Goal: Task Accomplishment & Management: Use online tool/utility

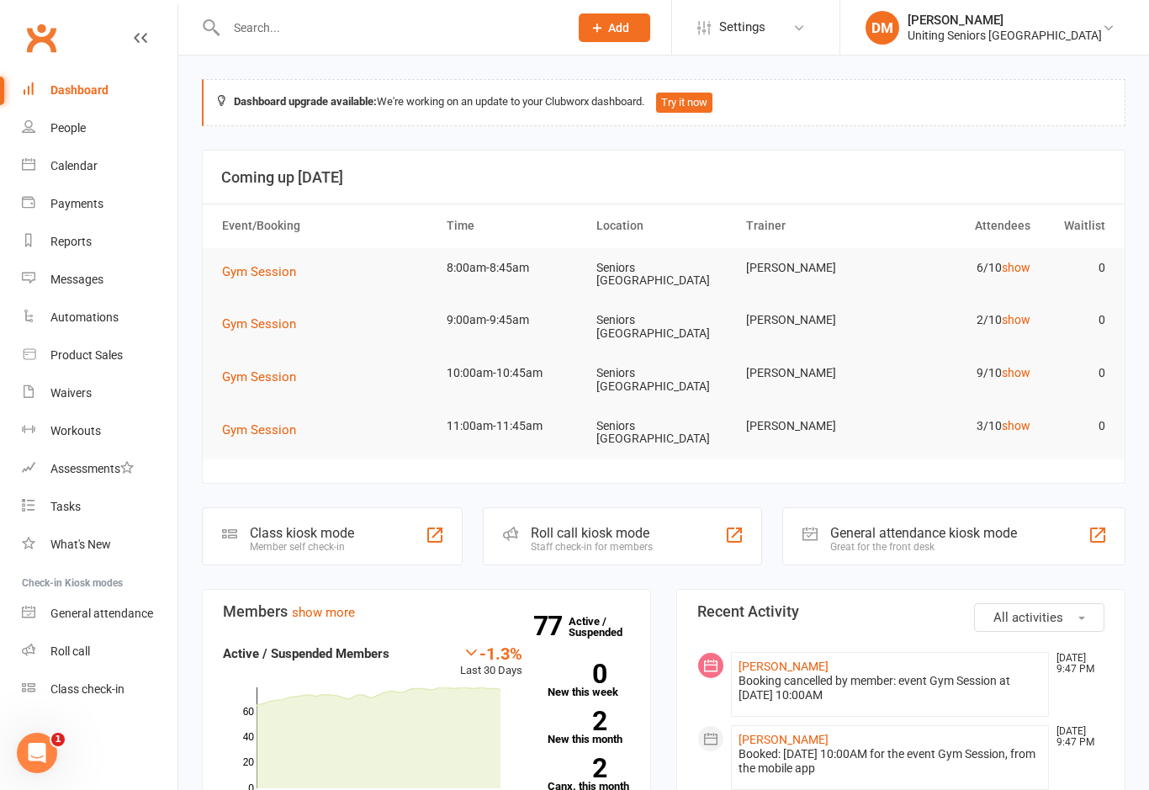
click at [587, 541] on div "Staff check-in for members" at bounding box center [592, 547] width 122 height 12
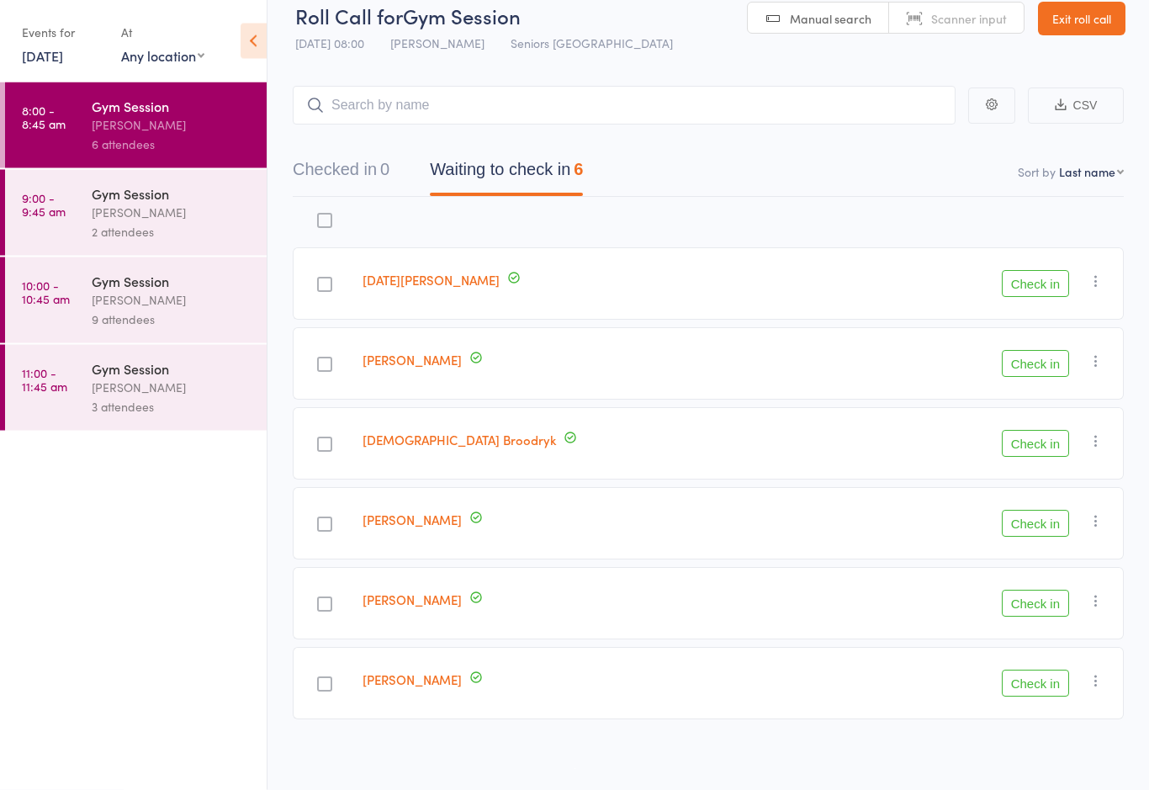
scroll to position [29, 0]
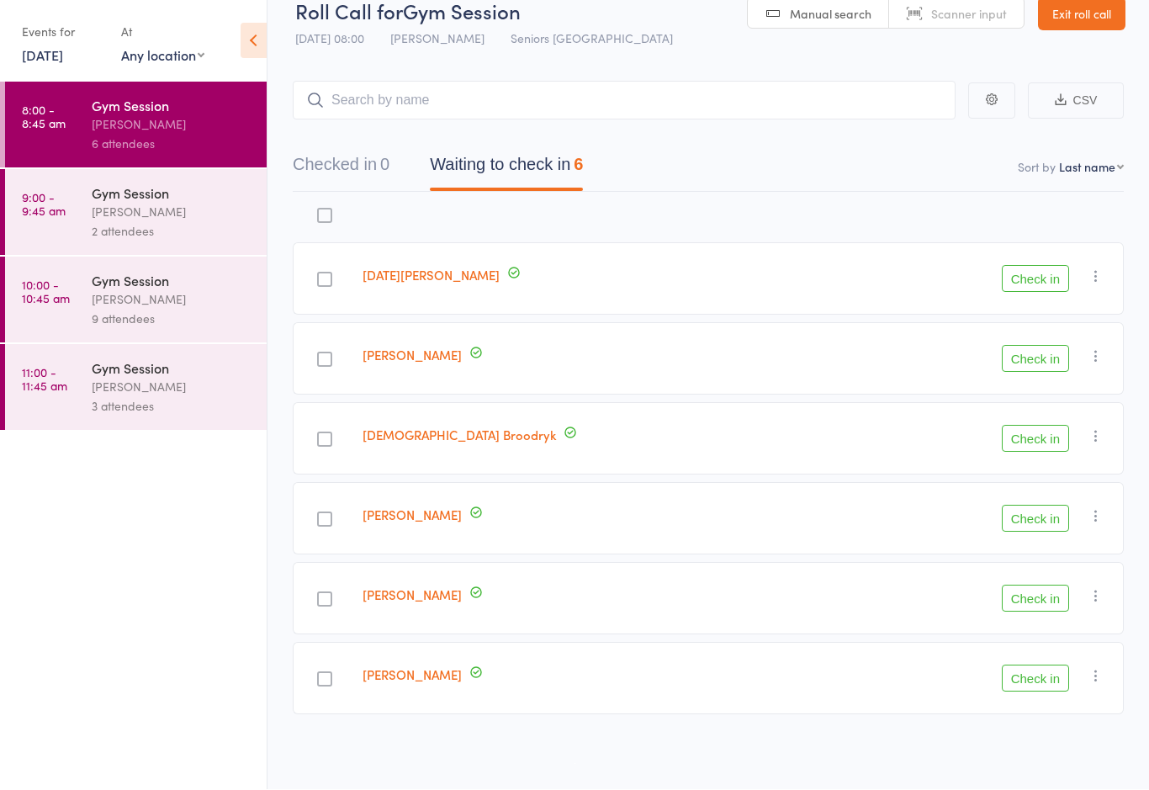
click at [106, 225] on div "2 attendees" at bounding box center [172, 231] width 161 height 19
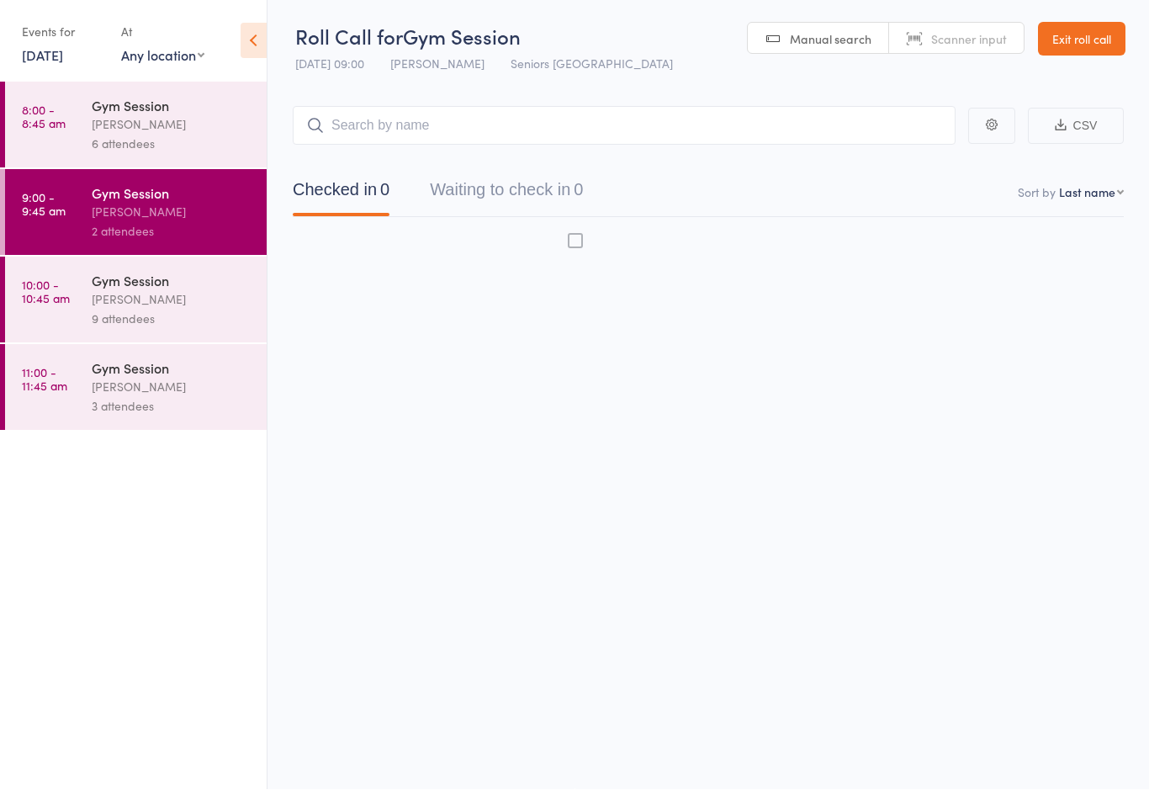
scroll to position [12, 0]
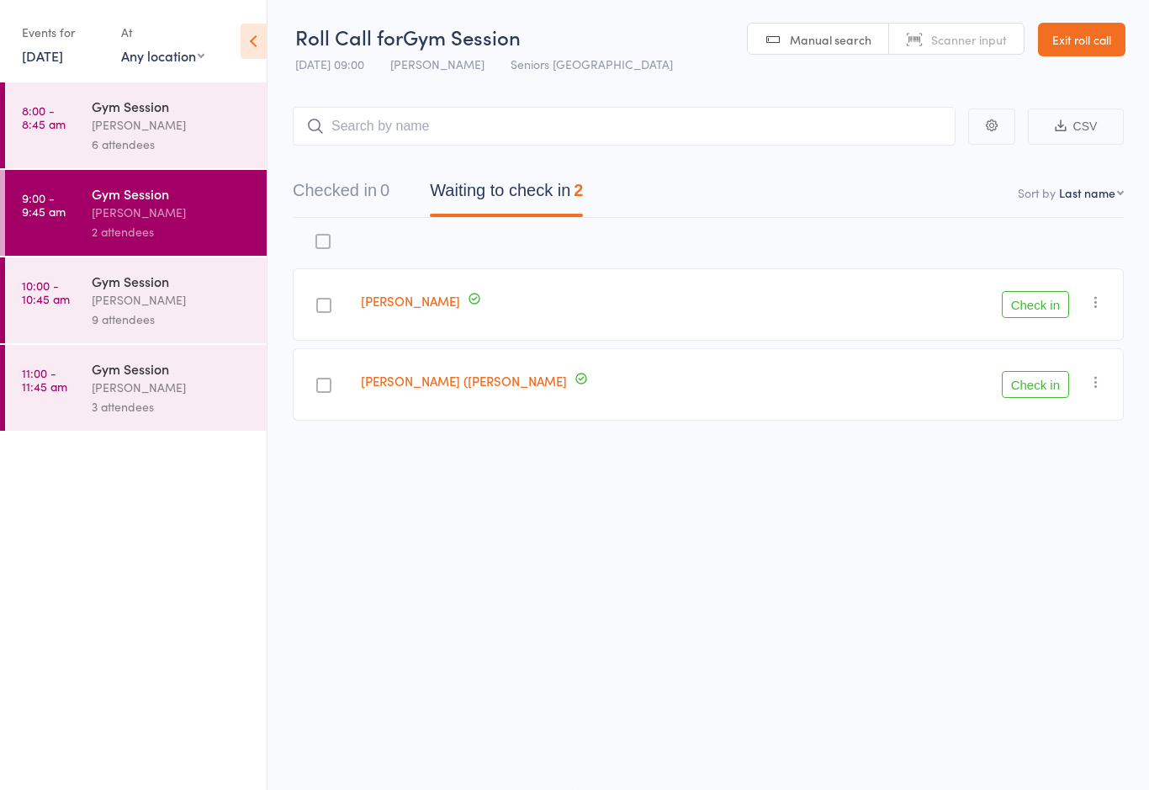
click at [125, 378] on div "Gym Session" at bounding box center [172, 368] width 161 height 19
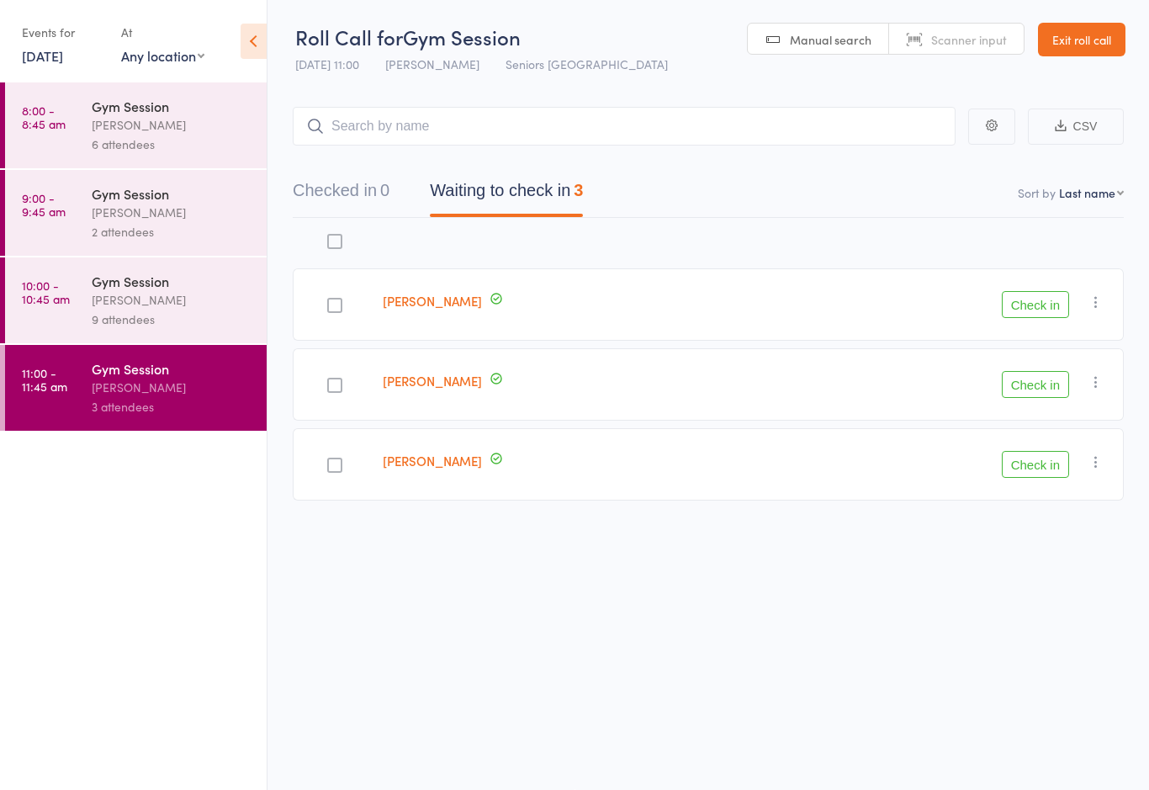
click at [85, 130] on link "8:00 - 8:45 am Gym Session Daniella Mascaro 6 attendees" at bounding box center [136, 125] width 262 height 86
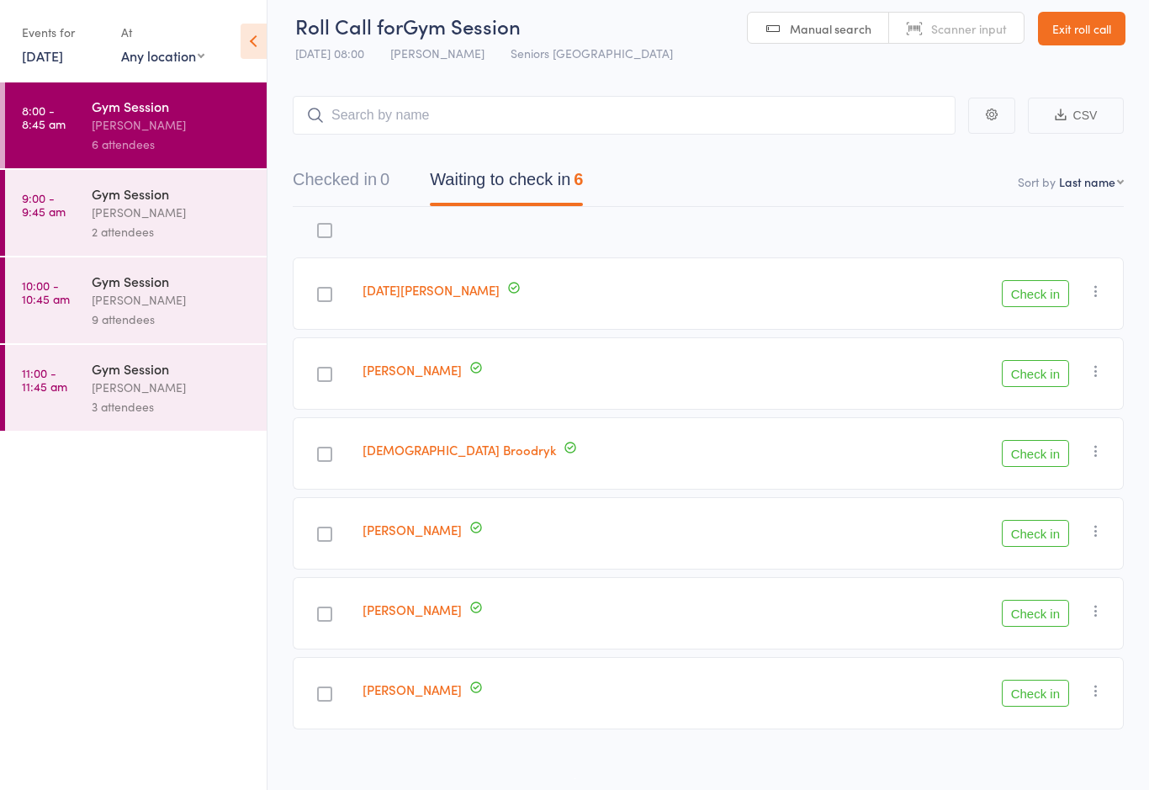
click at [118, 296] on div "[PERSON_NAME]" at bounding box center [172, 299] width 161 height 19
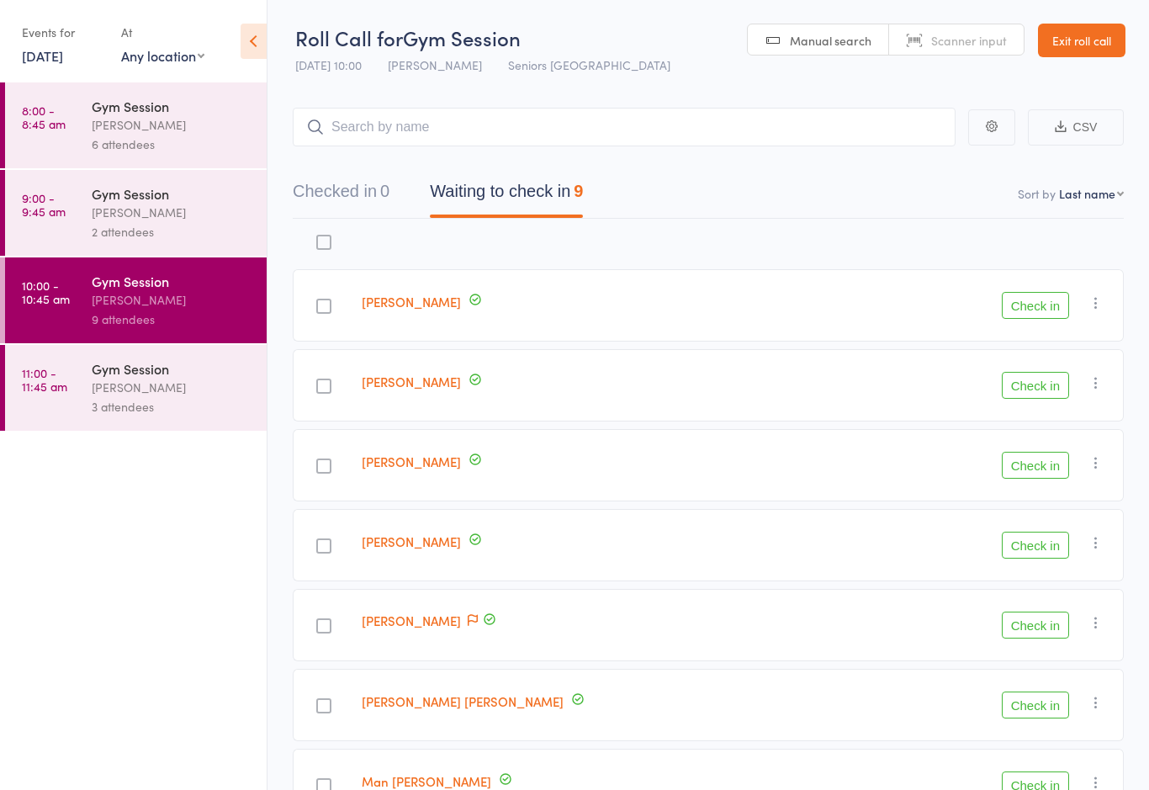
click at [102, 117] on div "[PERSON_NAME]" at bounding box center [172, 124] width 161 height 19
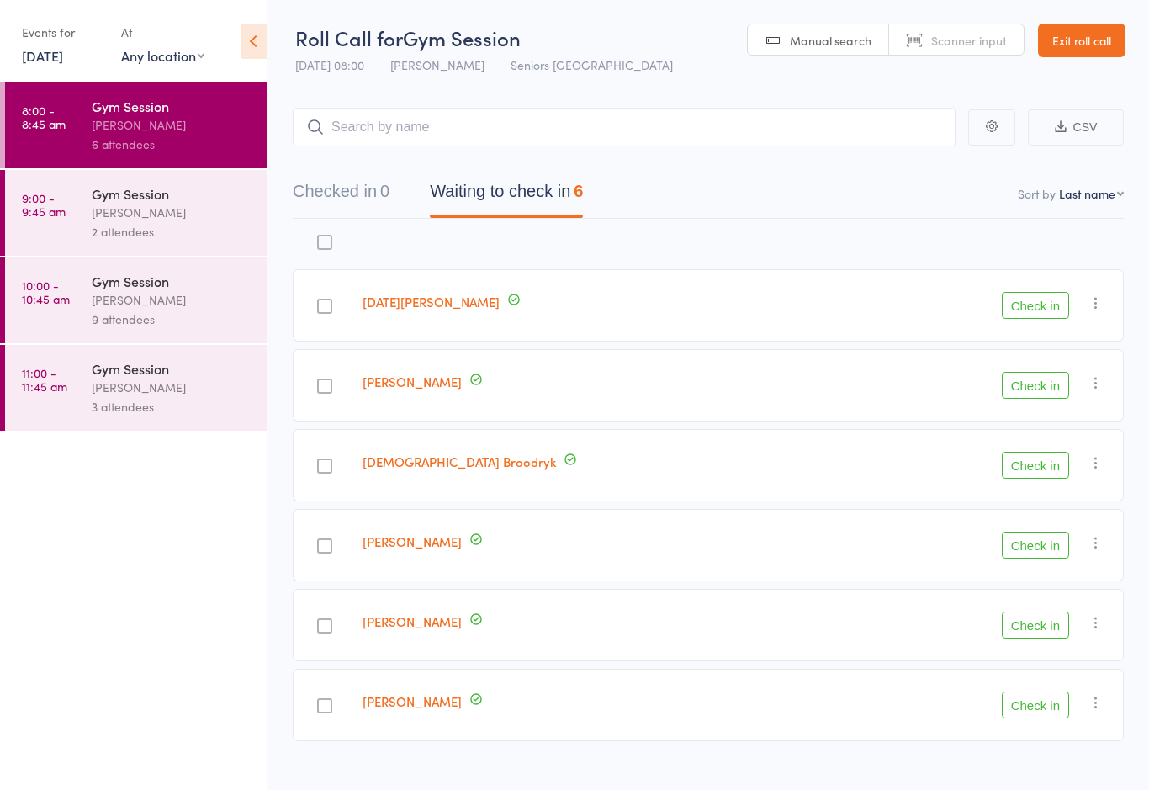
click at [1036, 623] on button "Check in" at bounding box center [1035, 624] width 67 height 27
click at [1031, 556] on button "Check in" at bounding box center [1035, 545] width 67 height 27
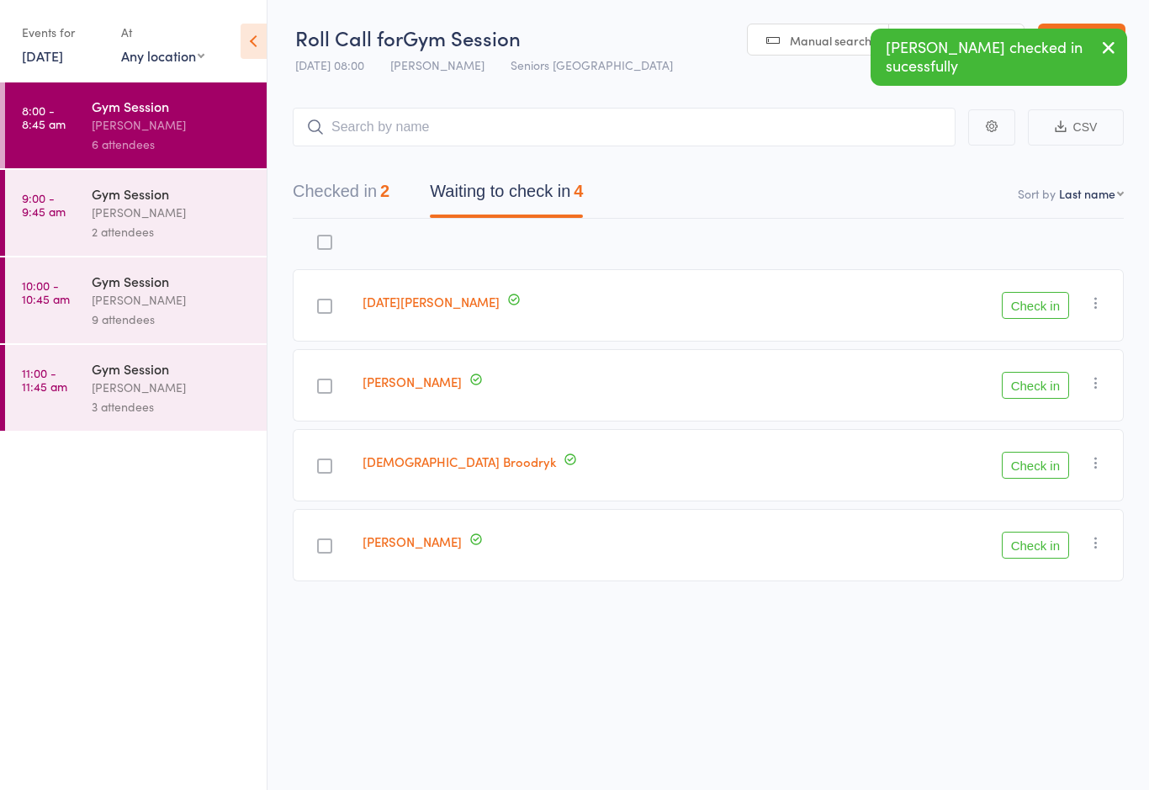
click at [1041, 472] on button "Check in" at bounding box center [1035, 465] width 67 height 27
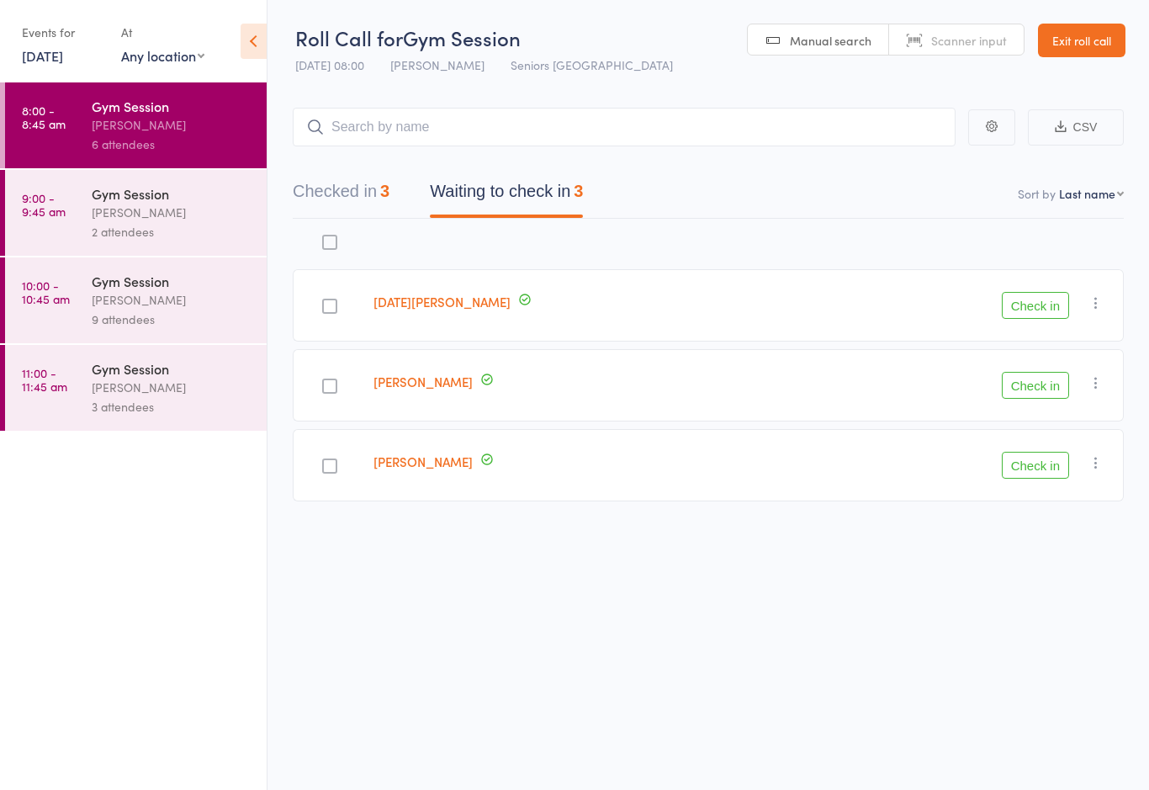
click at [1038, 309] on button "Check in" at bounding box center [1035, 305] width 67 height 27
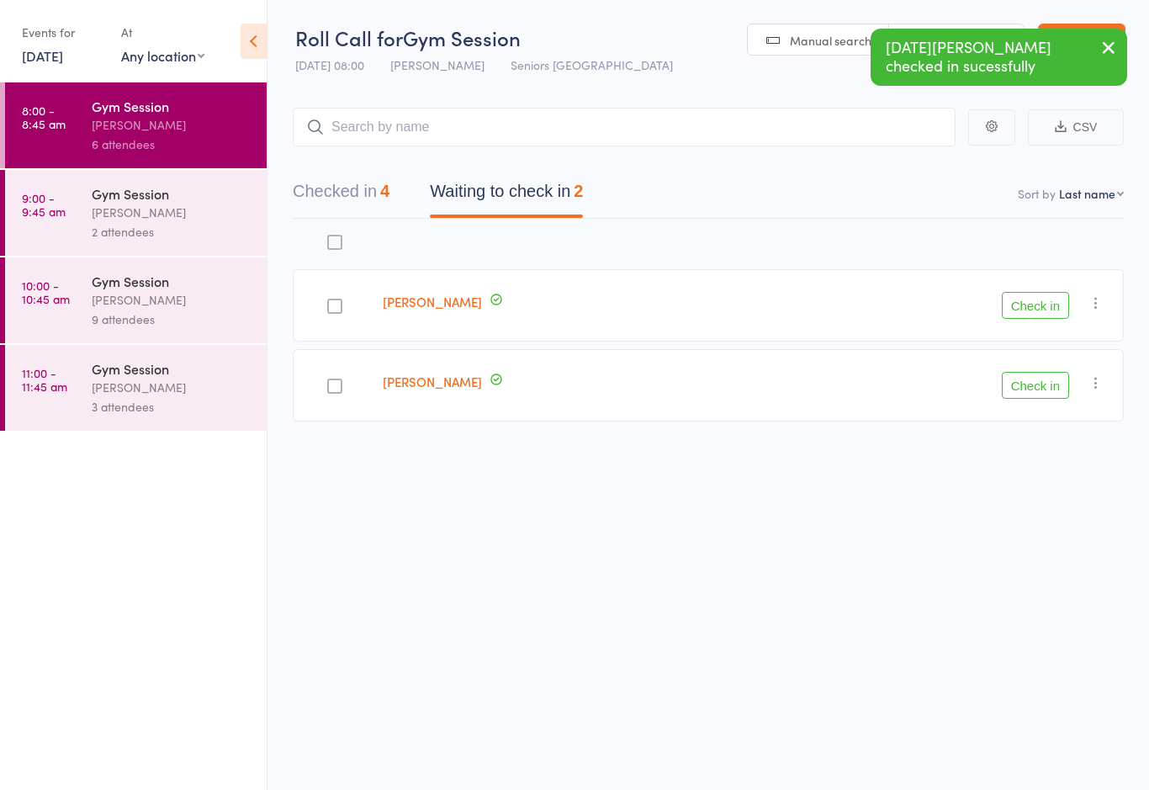
click at [1040, 307] on button "Check in" at bounding box center [1035, 305] width 67 height 27
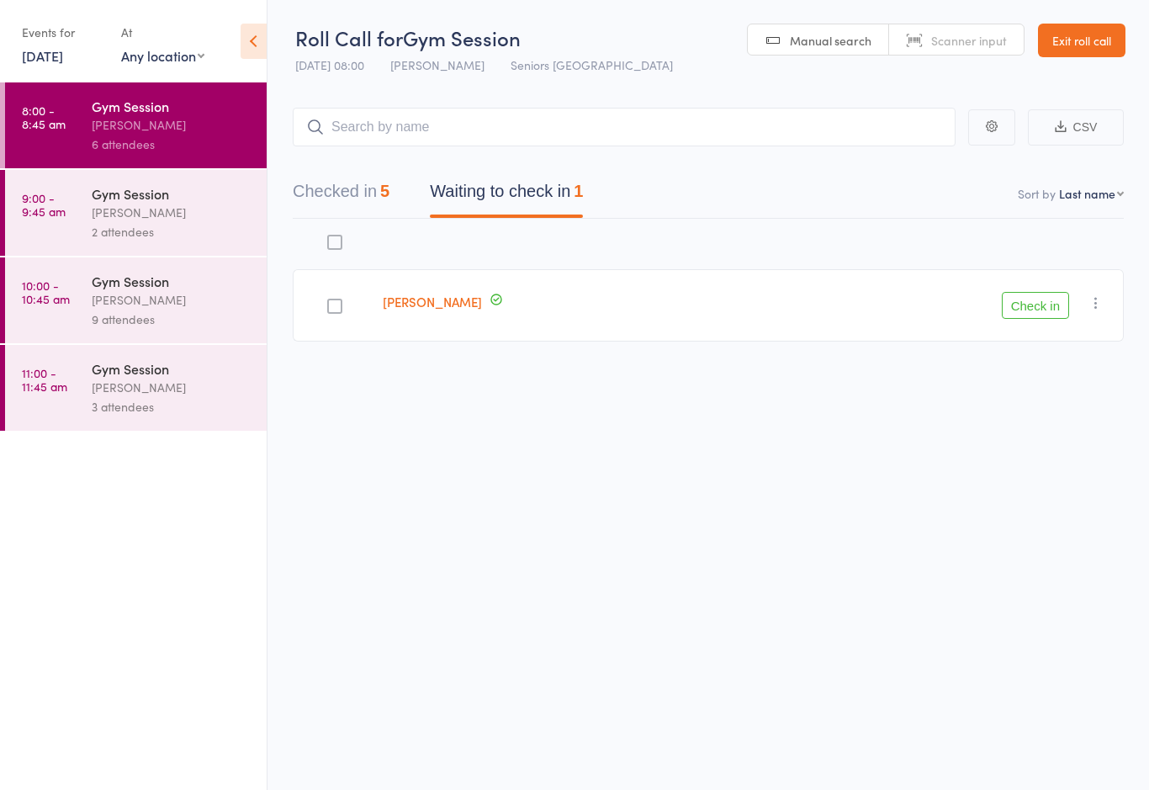
click at [1046, 309] on button "Check in" at bounding box center [1035, 305] width 67 height 27
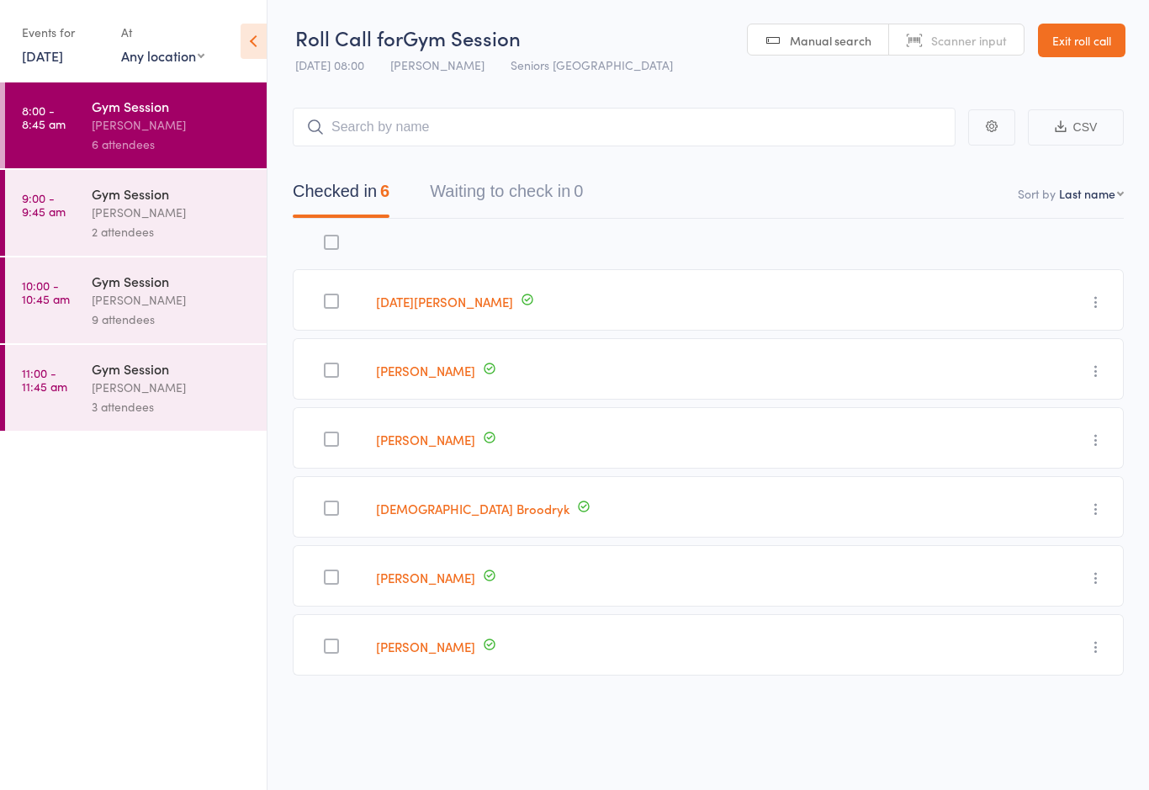
click at [106, 213] on div "[PERSON_NAME]" at bounding box center [172, 212] width 161 height 19
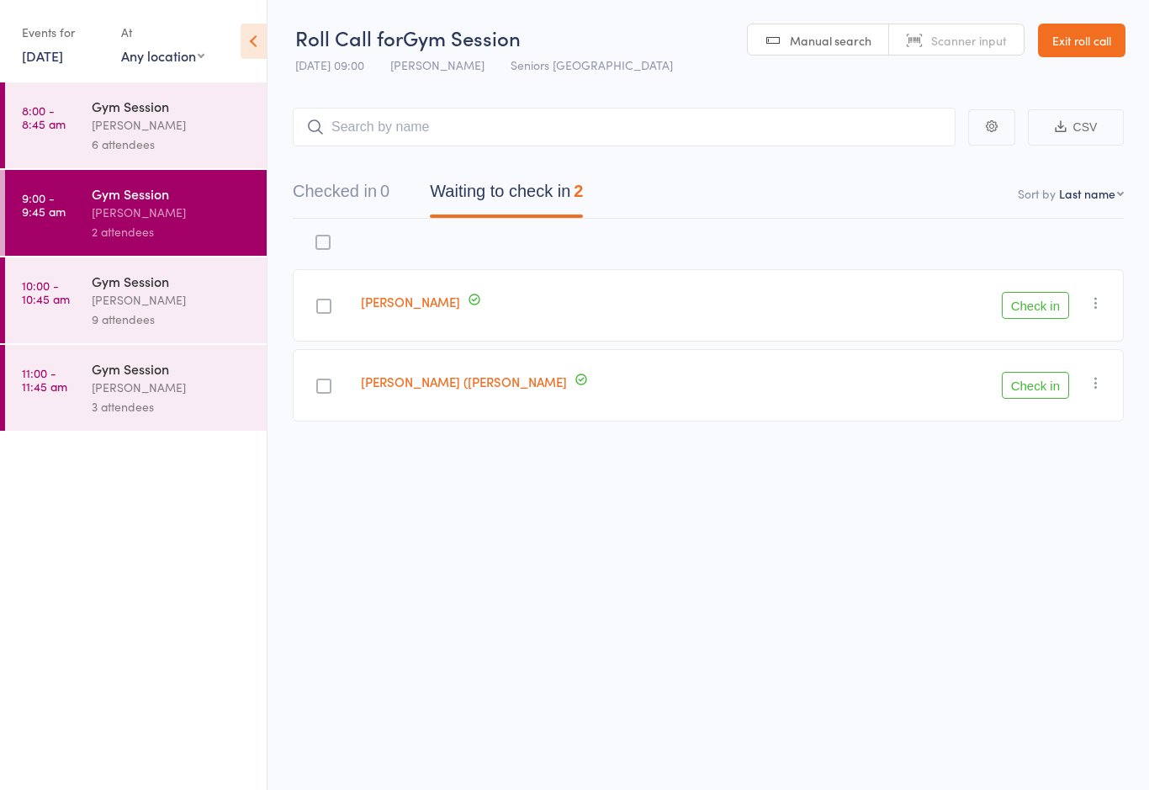
click at [770, 232] on div at bounding box center [605, 243] width 502 height 35
click at [1063, 306] on button "Check in" at bounding box center [1035, 304] width 67 height 27
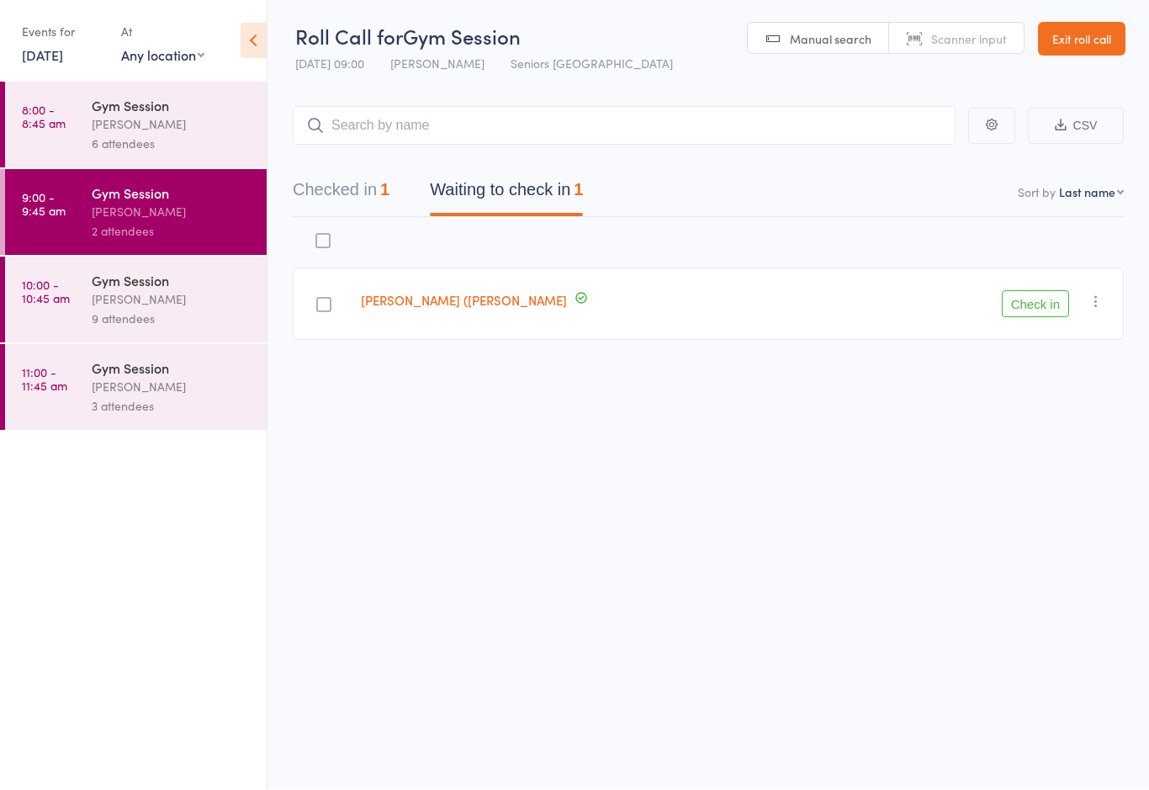
click at [1040, 291] on button "Check in" at bounding box center [1035, 304] width 67 height 27
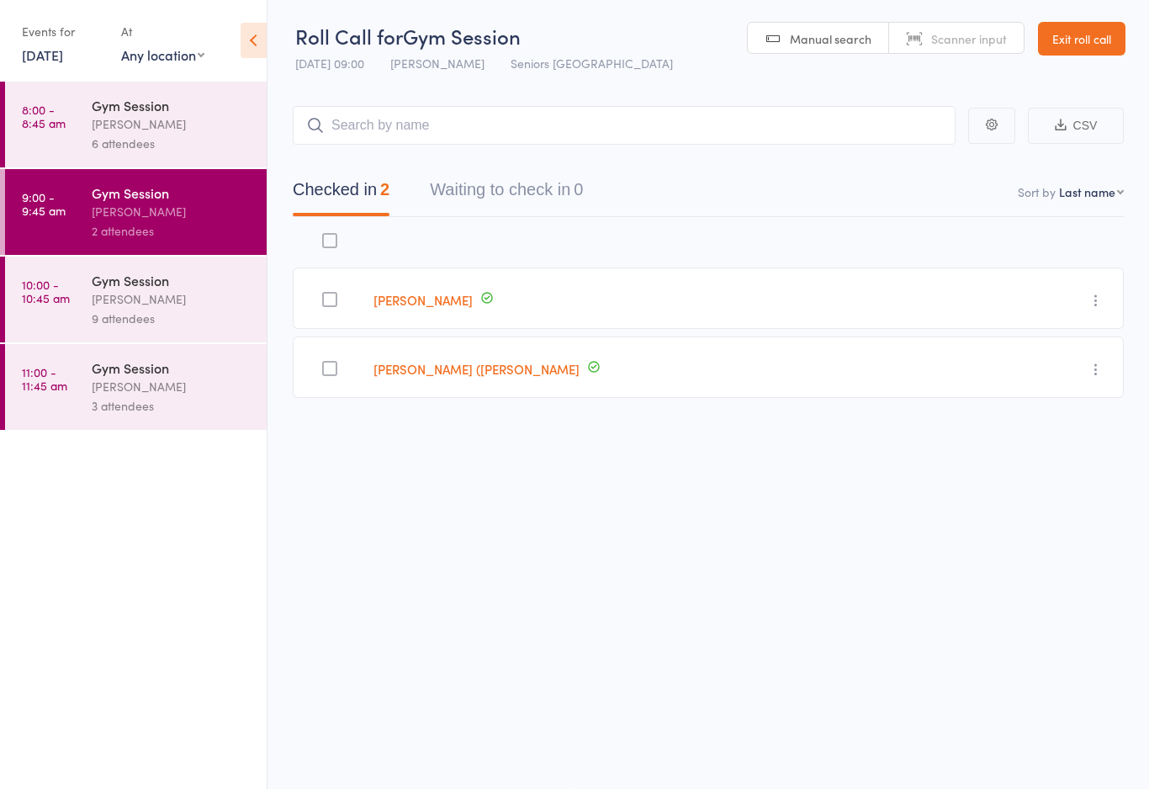
click at [201, 309] on div "[PERSON_NAME]" at bounding box center [172, 299] width 161 height 19
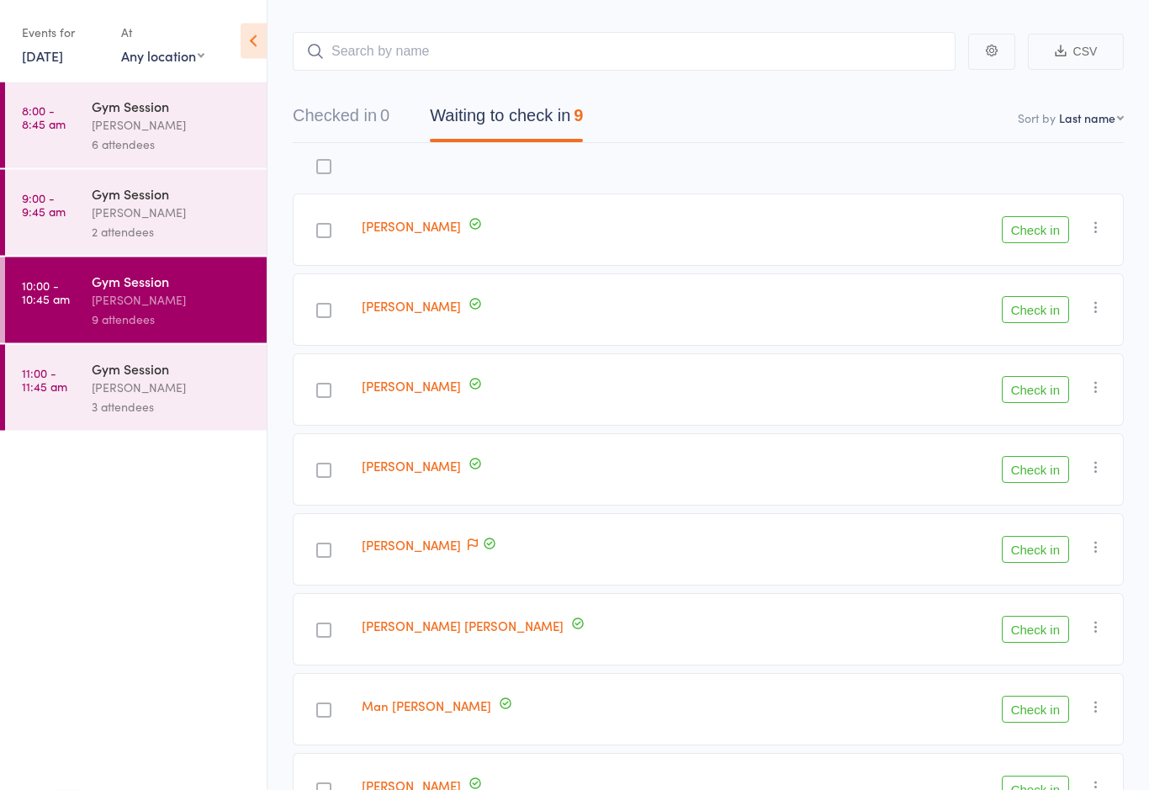
scroll to position [76, 0]
click at [331, 400] on label at bounding box center [323, 392] width 15 height 18
click at [320, 385] on input "checkbox" at bounding box center [320, 385] width 0 height 0
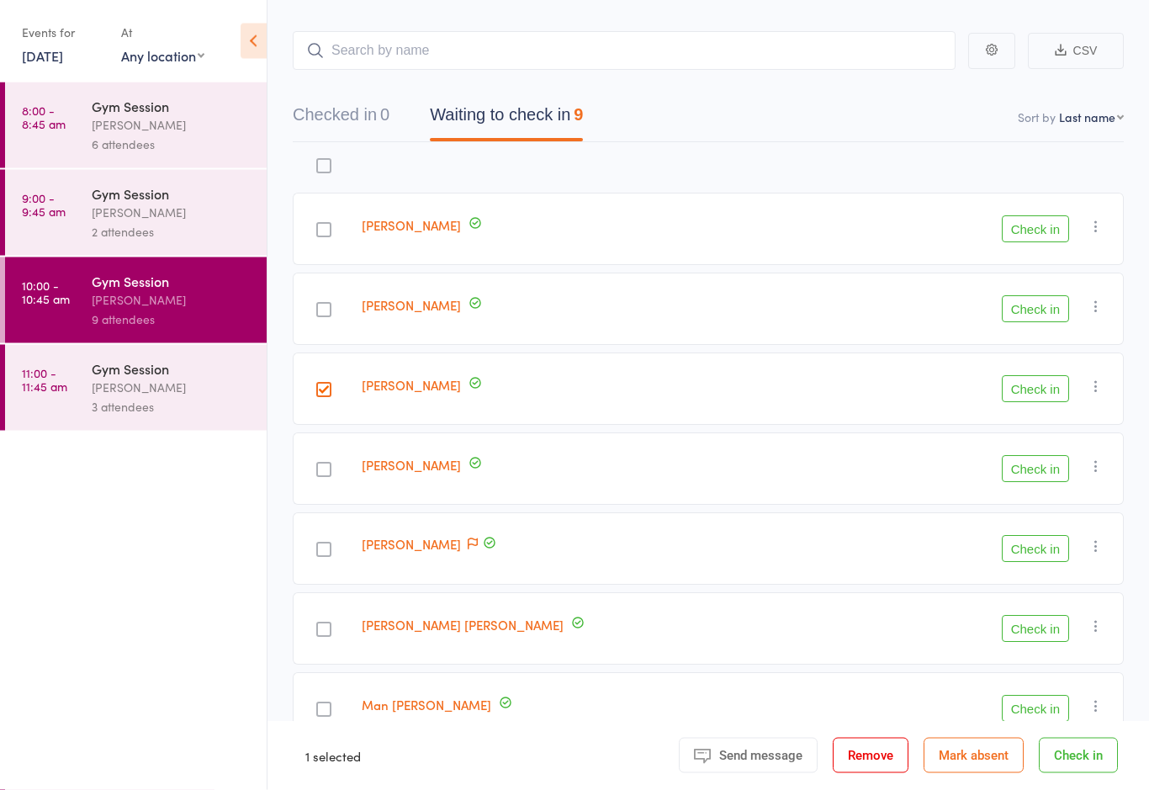
scroll to position [77, 0]
click at [1035, 394] on button "Check in" at bounding box center [1035, 388] width 67 height 27
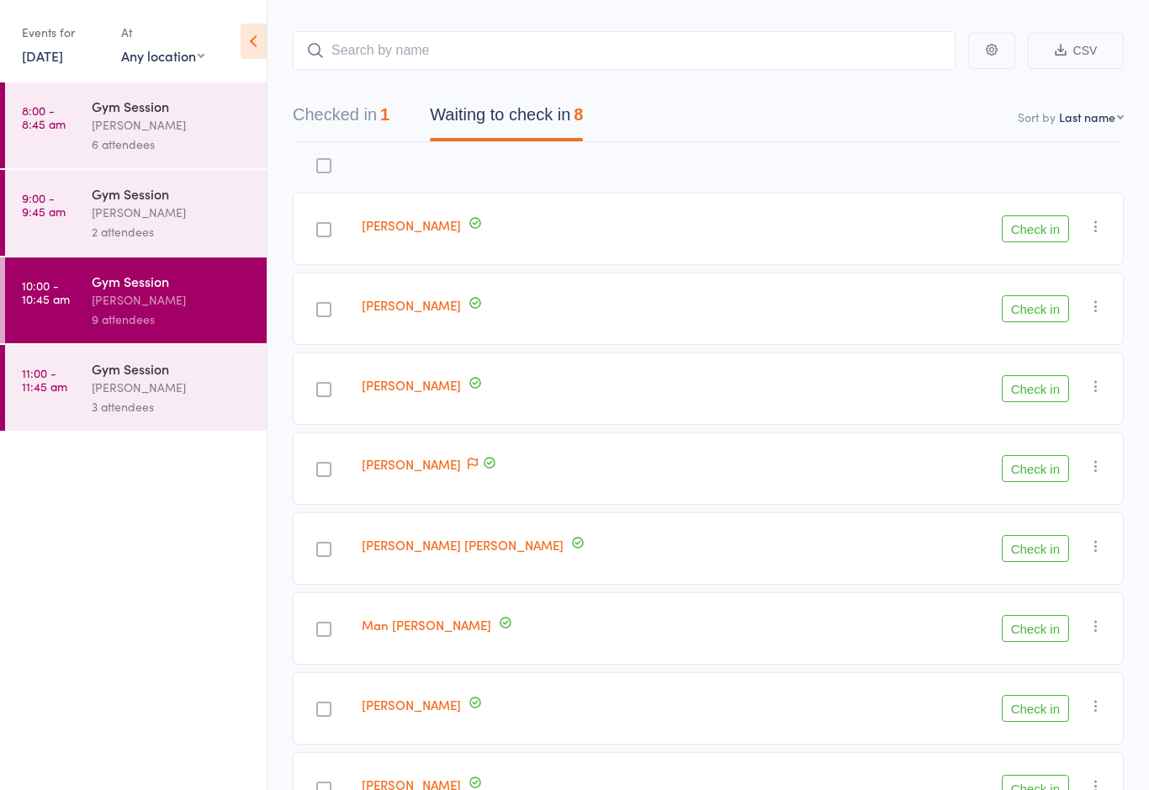
click at [1034, 313] on button "Check in" at bounding box center [1035, 308] width 67 height 27
click at [1040, 393] on button "Check in" at bounding box center [1035, 388] width 67 height 27
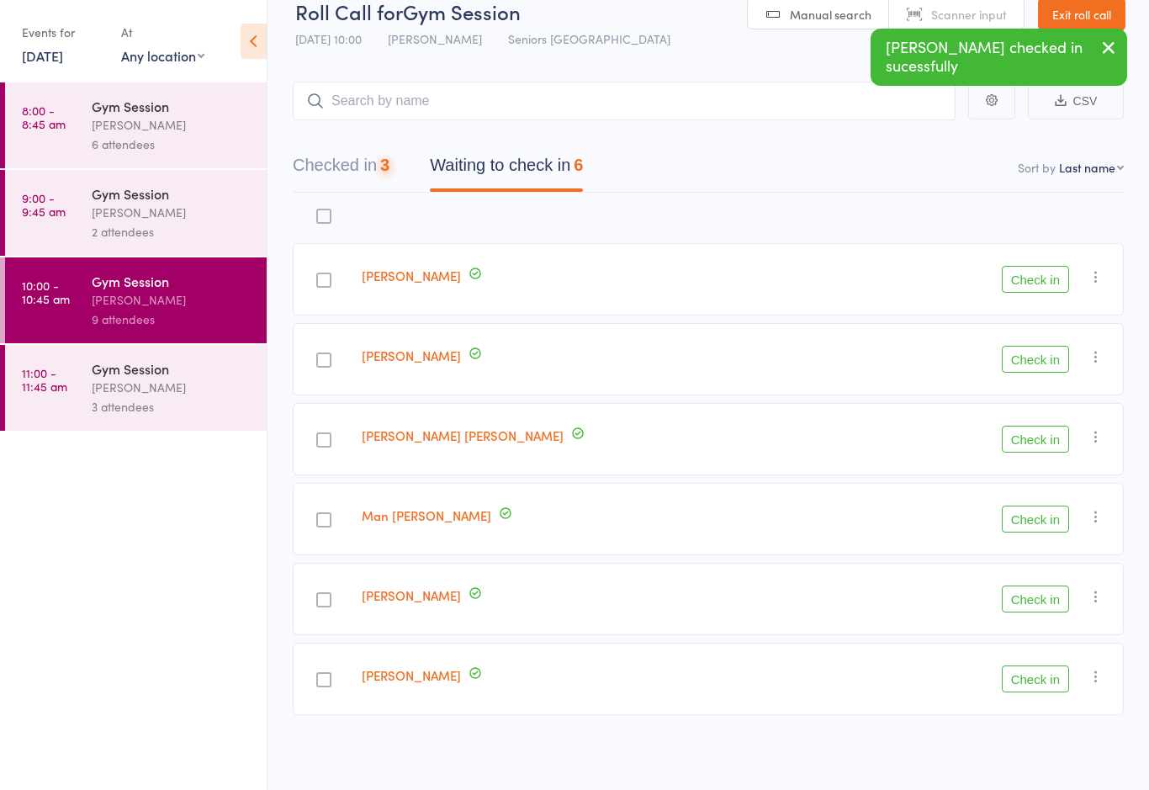
scroll to position [29, 0]
click at [1037, 671] on button "Check in" at bounding box center [1035, 678] width 67 height 27
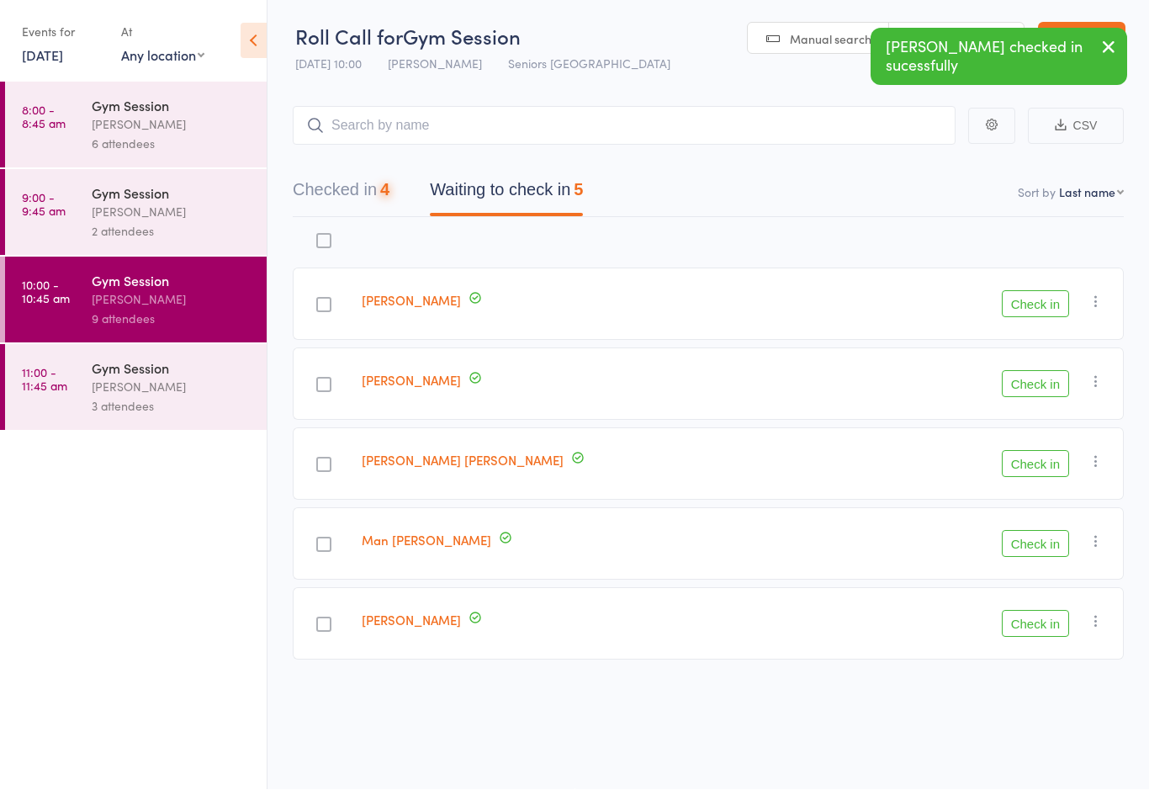
scroll to position [12, 0]
click at [1034, 611] on button "Check in" at bounding box center [1035, 624] width 67 height 27
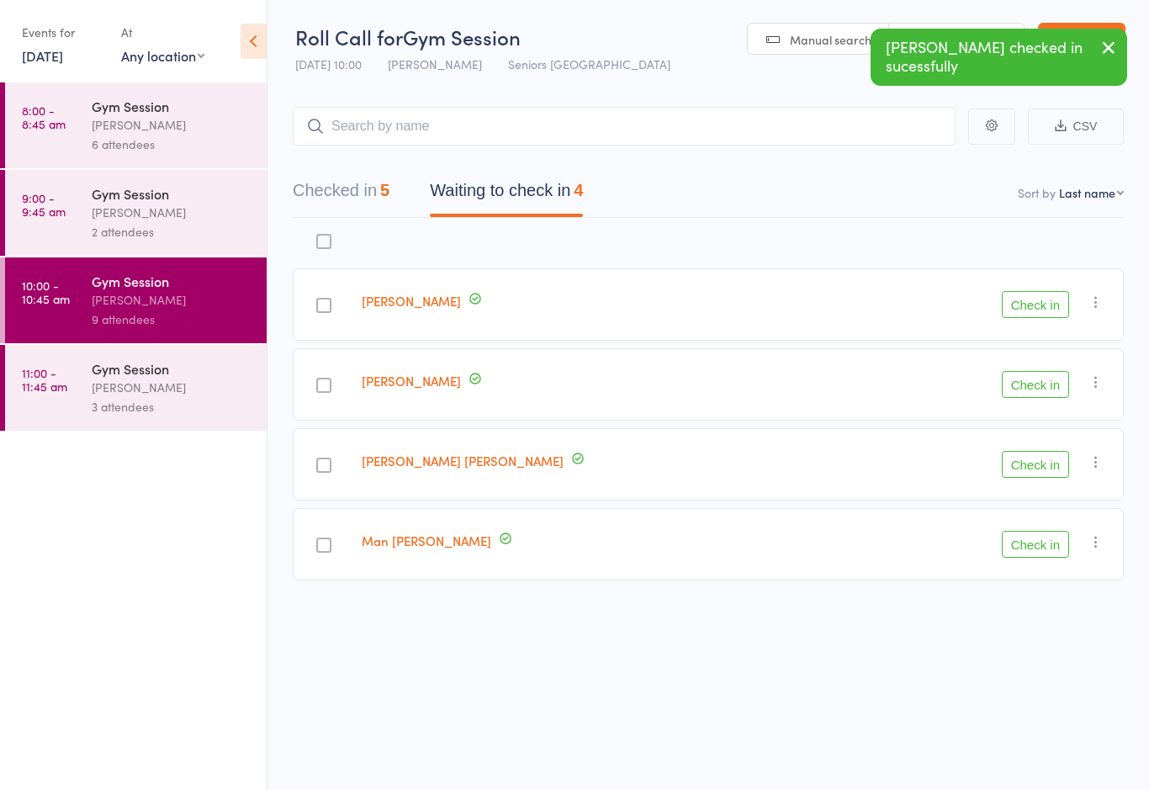
click at [1029, 380] on button "Check in" at bounding box center [1035, 384] width 67 height 27
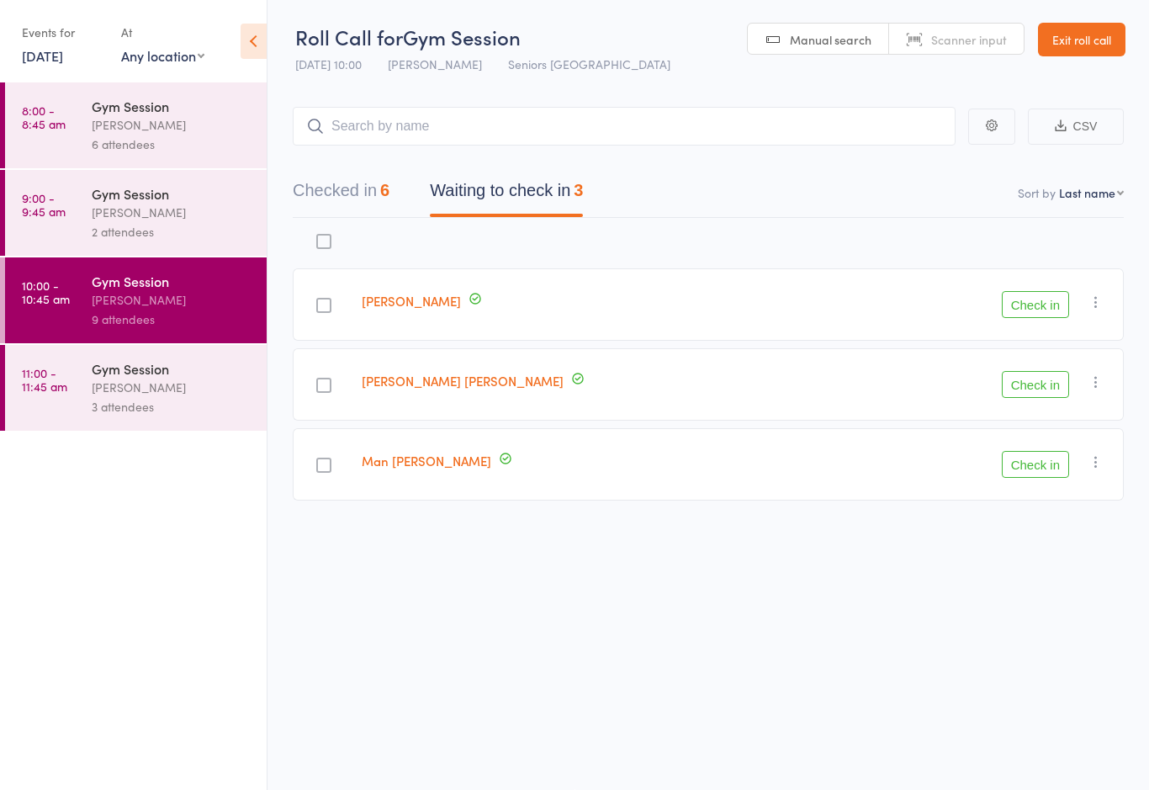
click at [1040, 294] on button "Check in" at bounding box center [1035, 304] width 67 height 27
click at [1044, 291] on button "Check in" at bounding box center [1035, 304] width 67 height 27
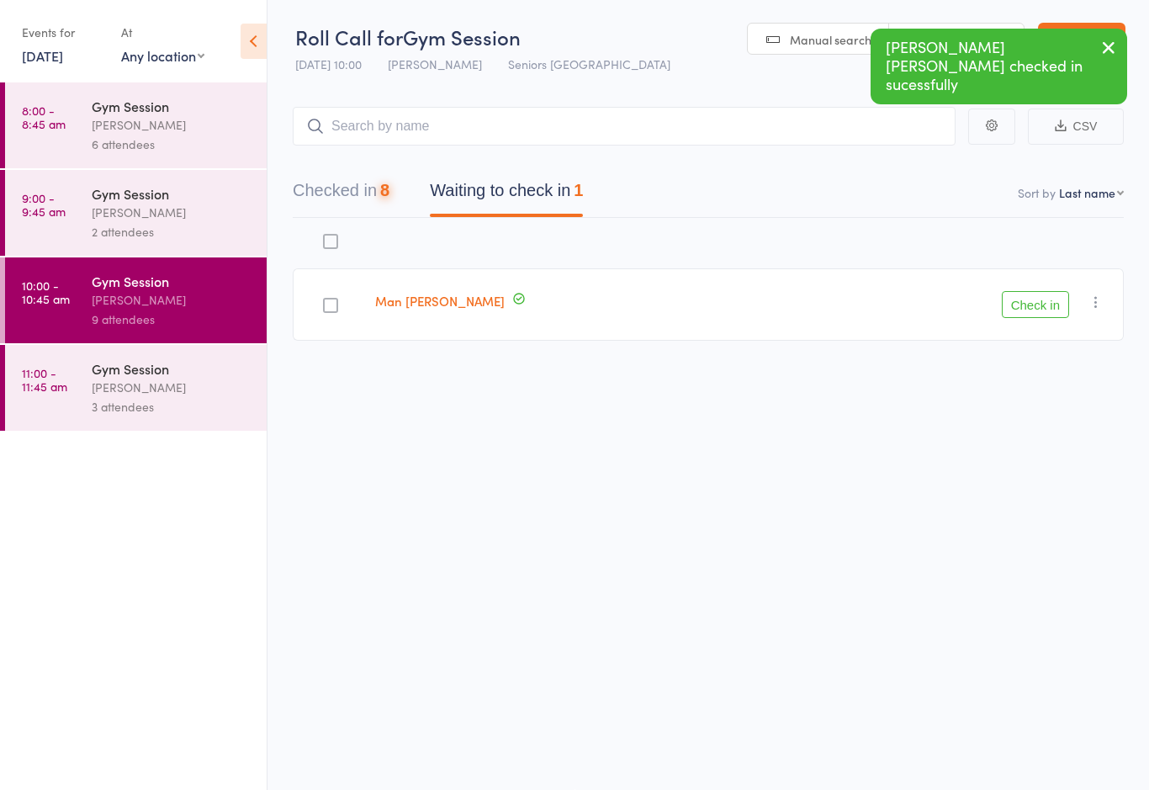
click at [1044, 368] on div "edit Man Kin Ho Check in Check in Send message Add Note Add Task Add Flag Remov…" at bounding box center [708, 317] width 831 height 198
click at [1038, 295] on button "Check in" at bounding box center [1035, 304] width 67 height 27
